Goal: Navigation & Orientation: Find specific page/section

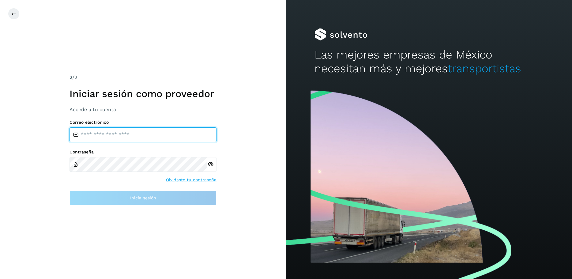
click at [118, 137] on input "email" at bounding box center [143, 134] width 147 height 15
type input "**********"
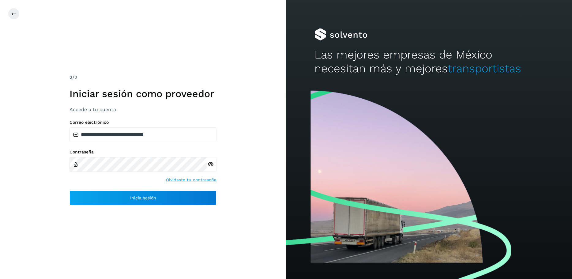
click at [208, 164] on icon at bounding box center [210, 164] width 6 height 6
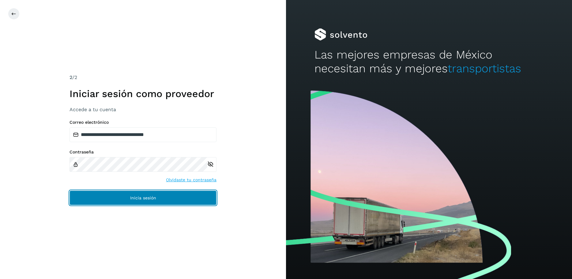
click at [104, 199] on button "Inicia sesión" at bounding box center [143, 198] width 147 height 15
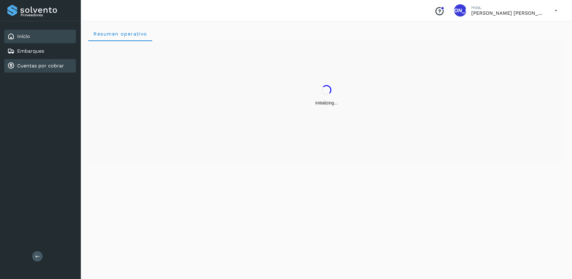
click at [37, 64] on link "Cuentas por cobrar" at bounding box center [40, 66] width 47 height 6
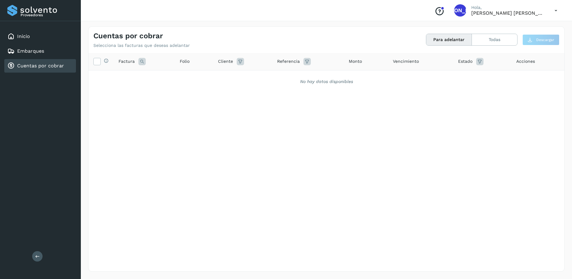
click at [37, 64] on link "Cuentas por cobrar" at bounding box center [40, 66] width 47 height 6
drag, startPoint x: 40, startPoint y: 65, endPoint x: 33, endPoint y: 55, distance: 12.2
click at [40, 65] on link "Cuentas por cobrar" at bounding box center [40, 66] width 47 height 6
click at [23, 34] on link "Inicio" at bounding box center [23, 36] width 13 height 6
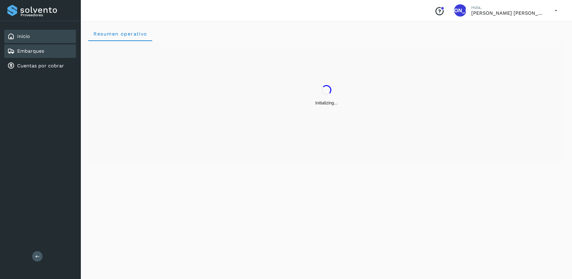
click at [27, 49] on link "Embarques" at bounding box center [30, 51] width 27 height 6
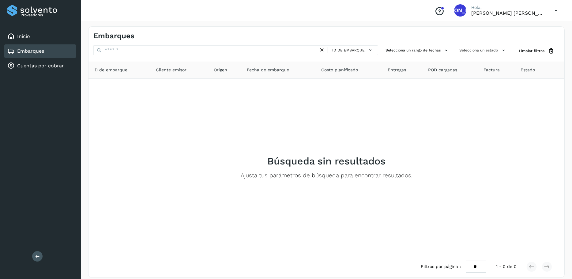
drag, startPoint x: 42, startPoint y: 66, endPoint x: 37, endPoint y: 54, distance: 13.5
click at [42, 66] on link "Cuentas por cobrar" at bounding box center [40, 66] width 47 height 6
